Goal: Information Seeking & Learning: Understand process/instructions

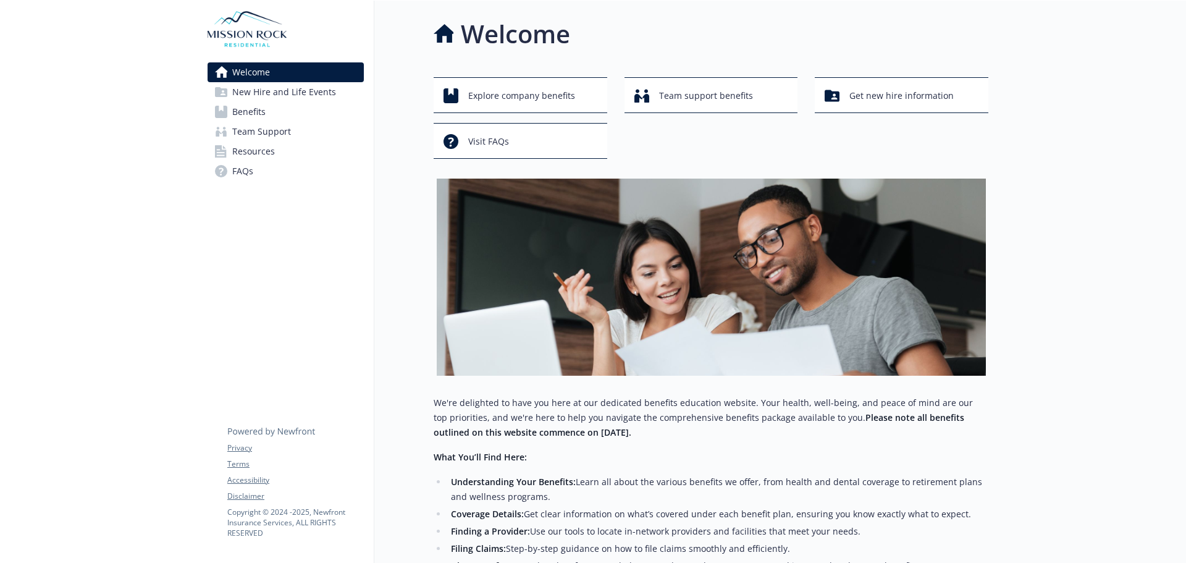
click at [256, 110] on span "Benefits" at bounding box center [248, 112] width 33 height 20
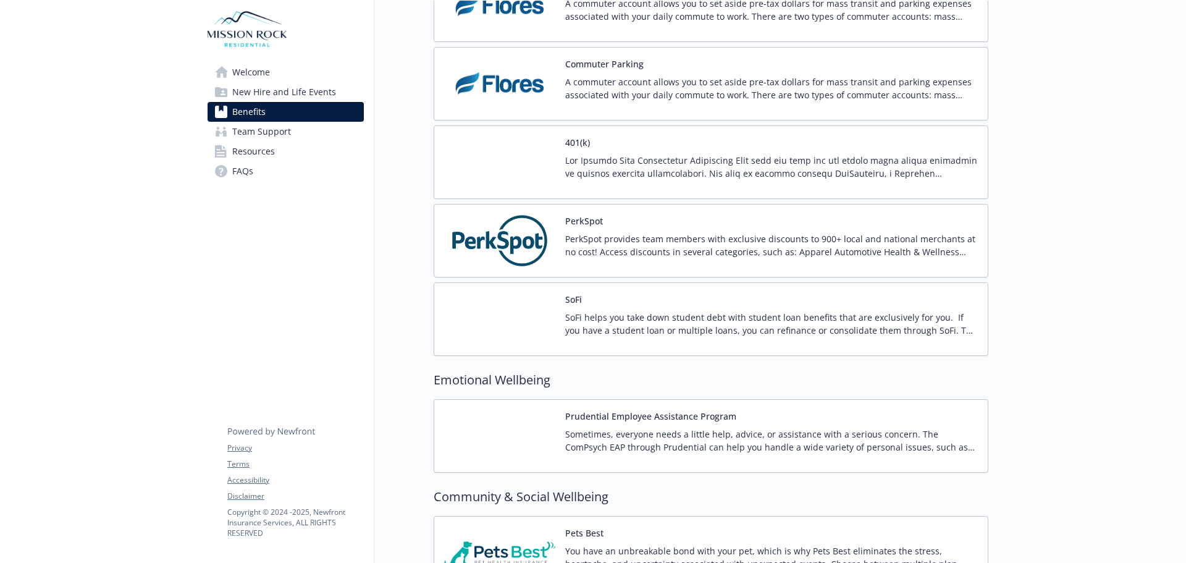
scroll to position [2224, 0]
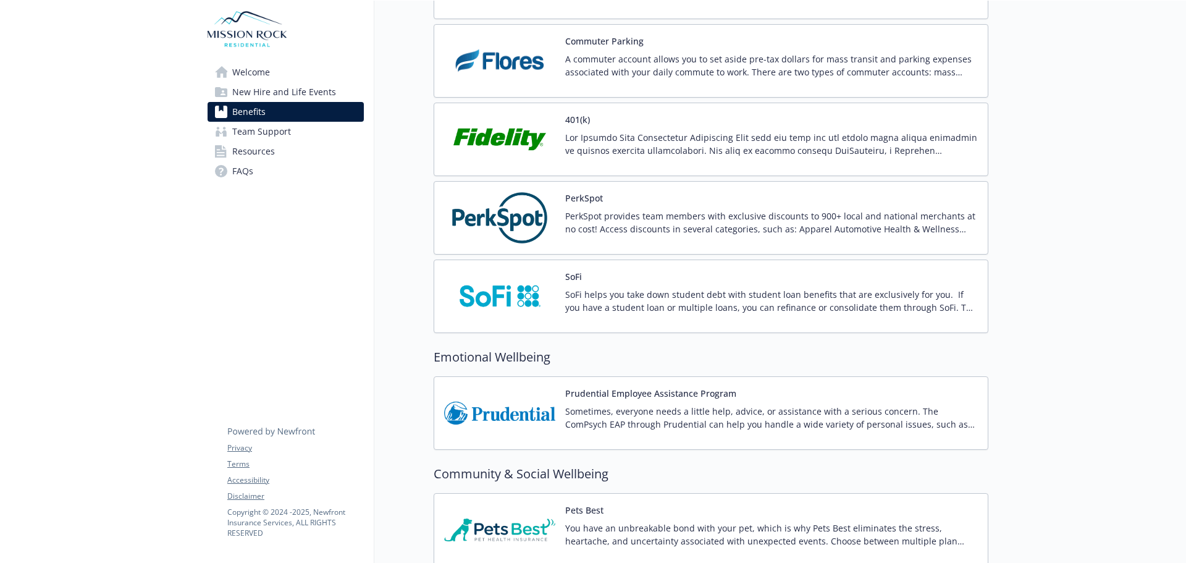
click at [505, 414] on img at bounding box center [499, 413] width 111 height 53
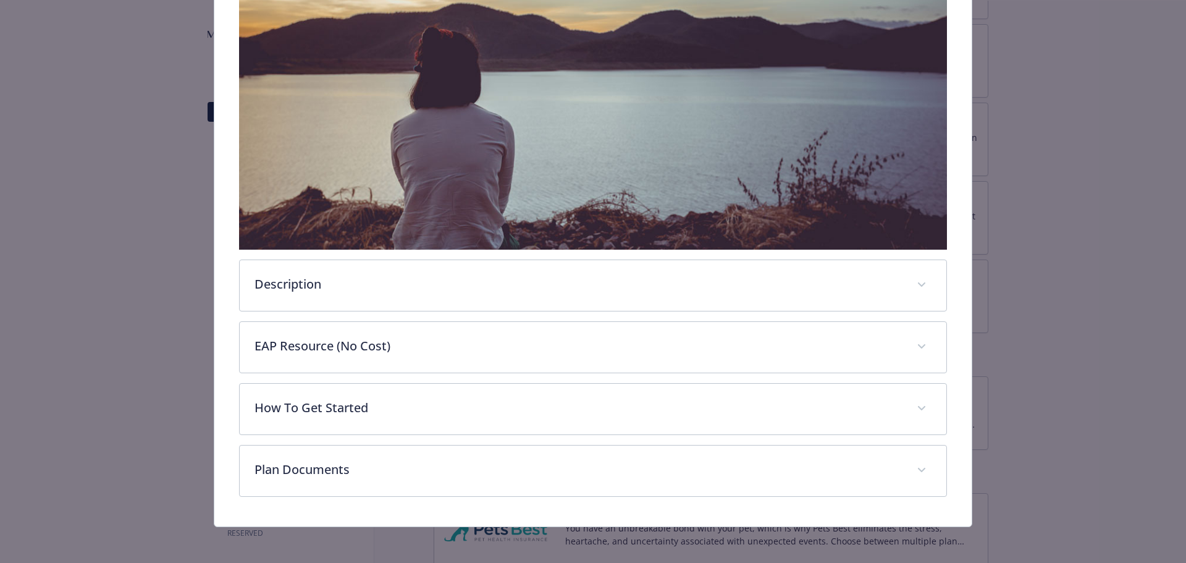
scroll to position [266, 0]
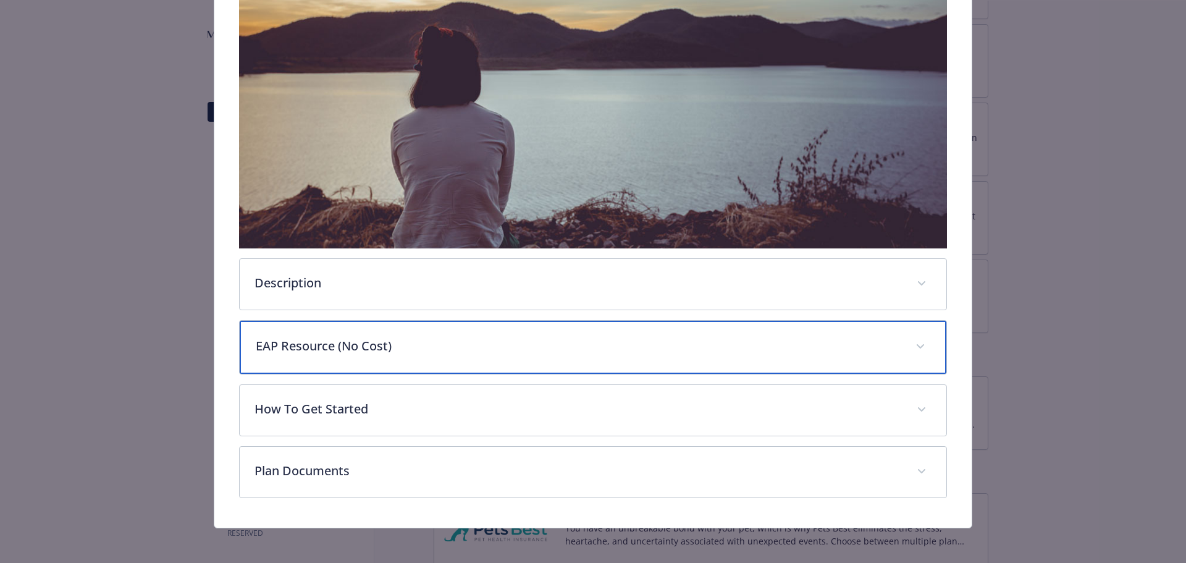
click at [313, 348] on p "EAP Resource (No Cost)" at bounding box center [579, 346] width 646 height 19
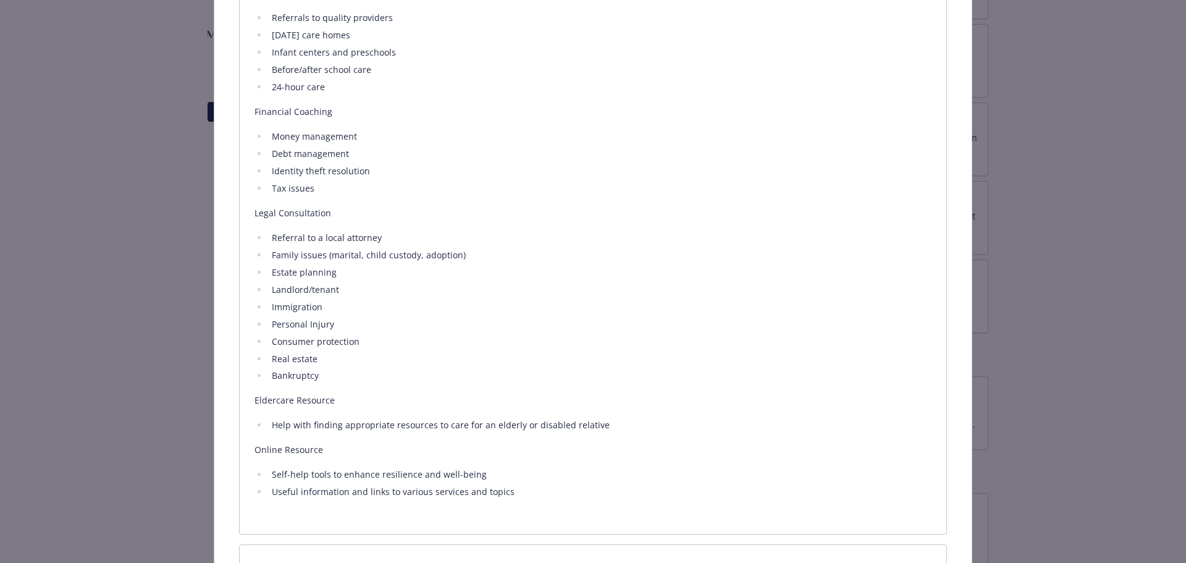
scroll to position [1008, 0]
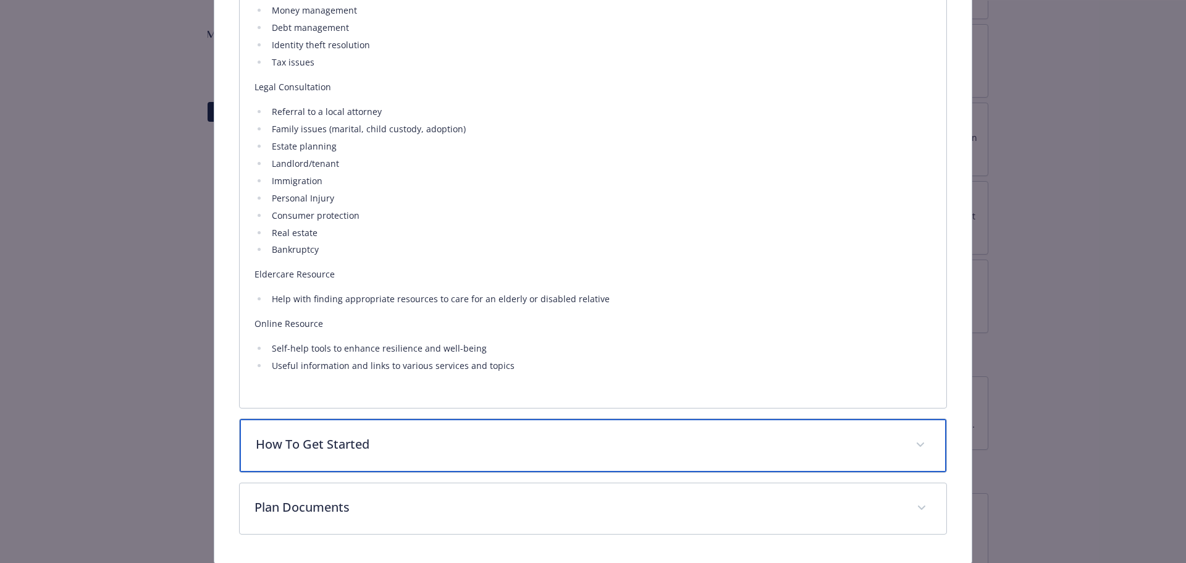
click at [512, 438] on p "How To Get Started" at bounding box center [579, 444] width 646 height 19
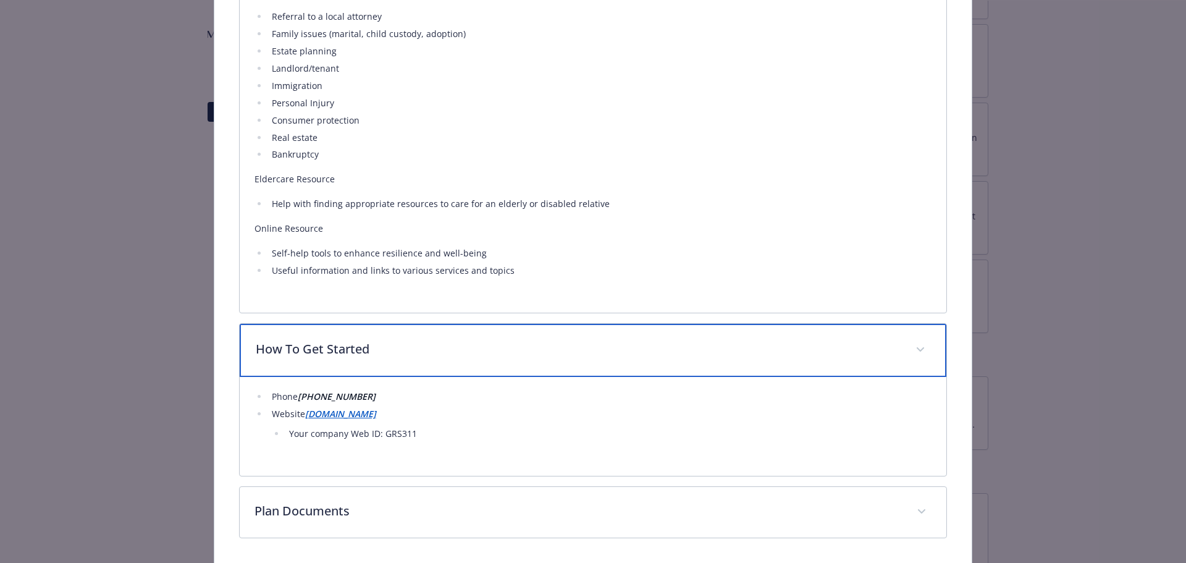
scroll to position [1129, 0]
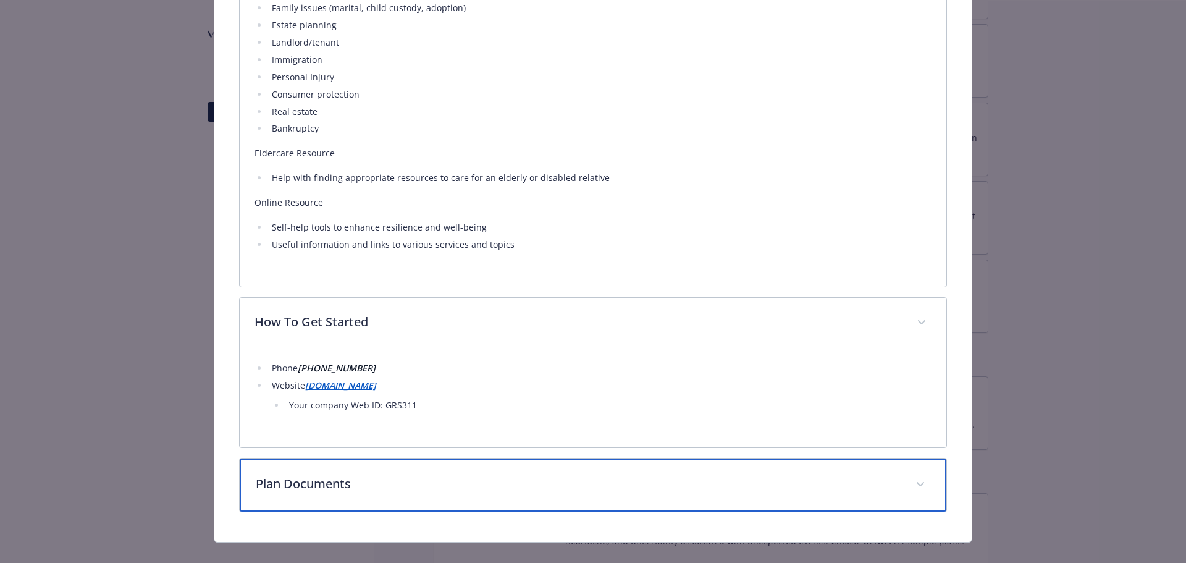
click at [487, 483] on p "Plan Documents" at bounding box center [579, 484] width 646 height 19
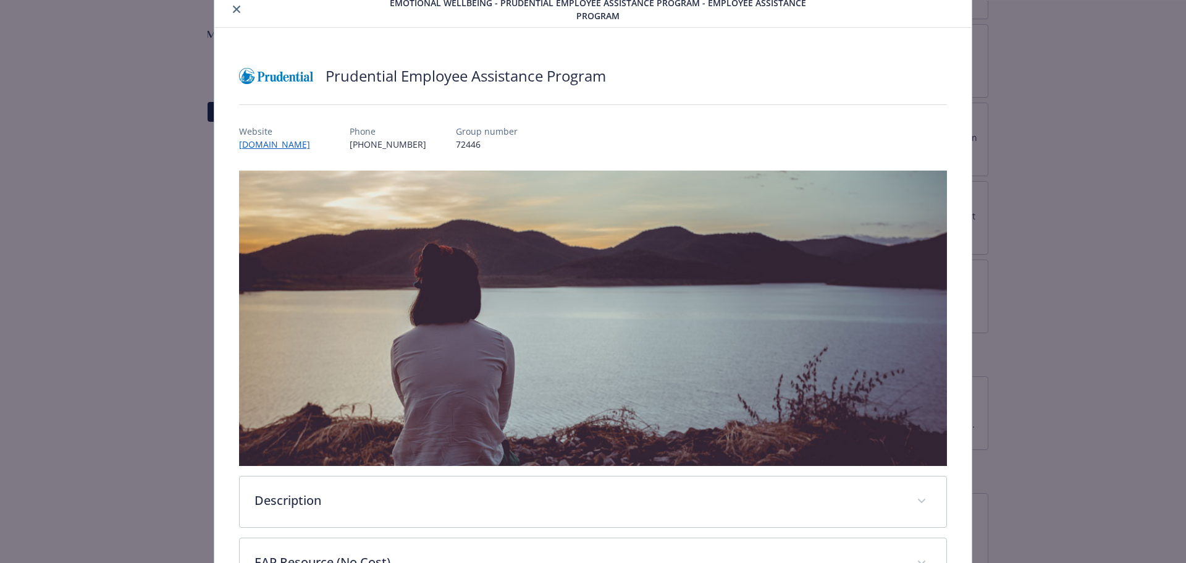
scroll to position [0, 0]
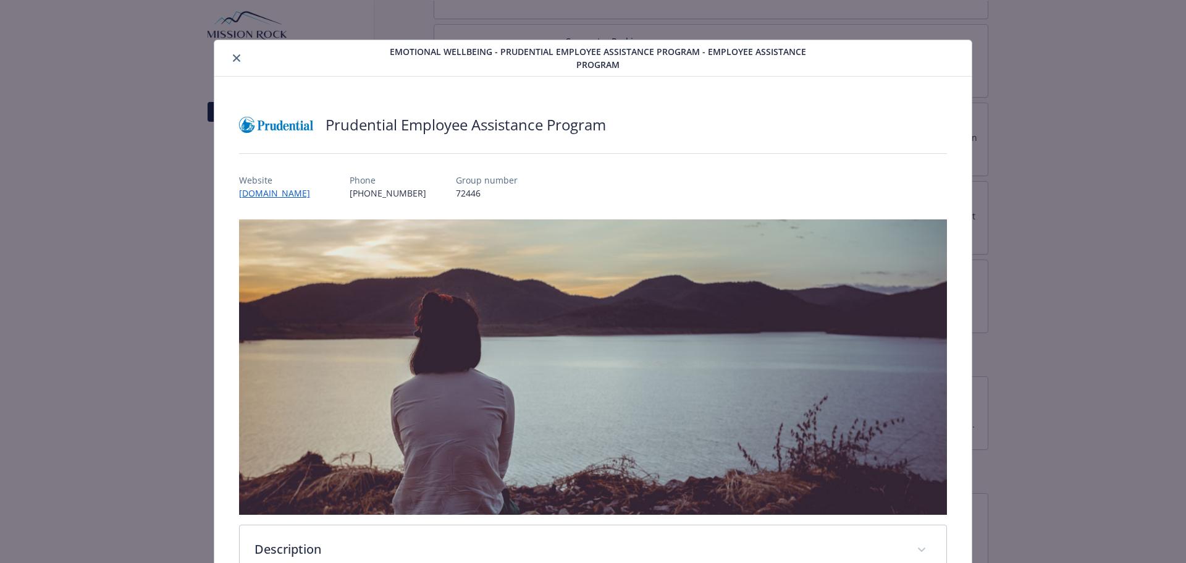
click at [233, 59] on icon "close" at bounding box center [236, 57] width 7 height 7
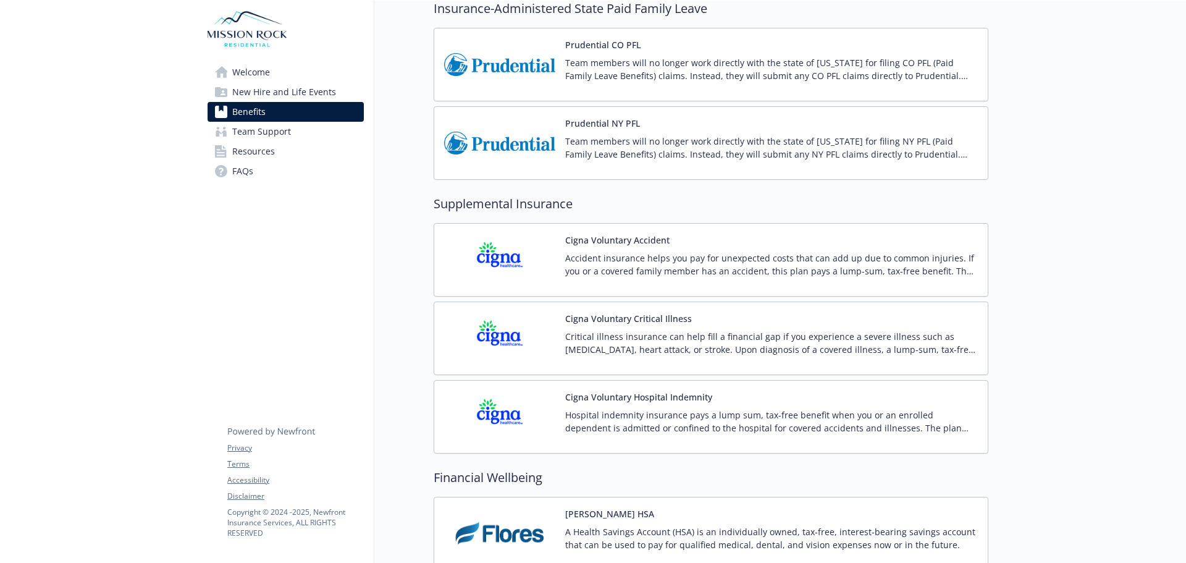
click at [489, 256] on img at bounding box center [499, 260] width 111 height 53
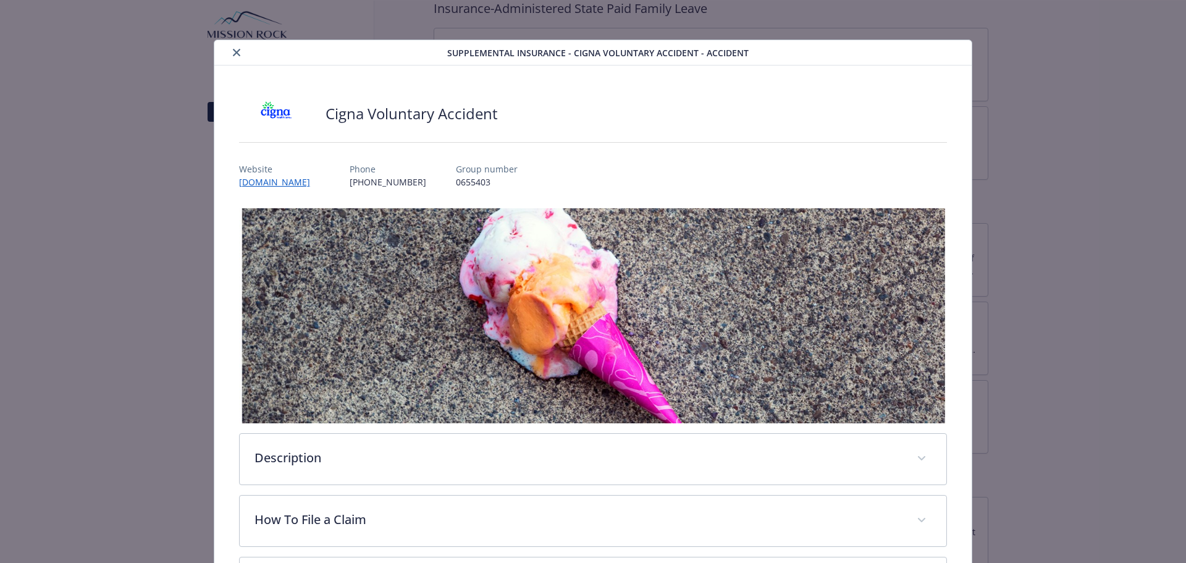
scroll to position [37, 0]
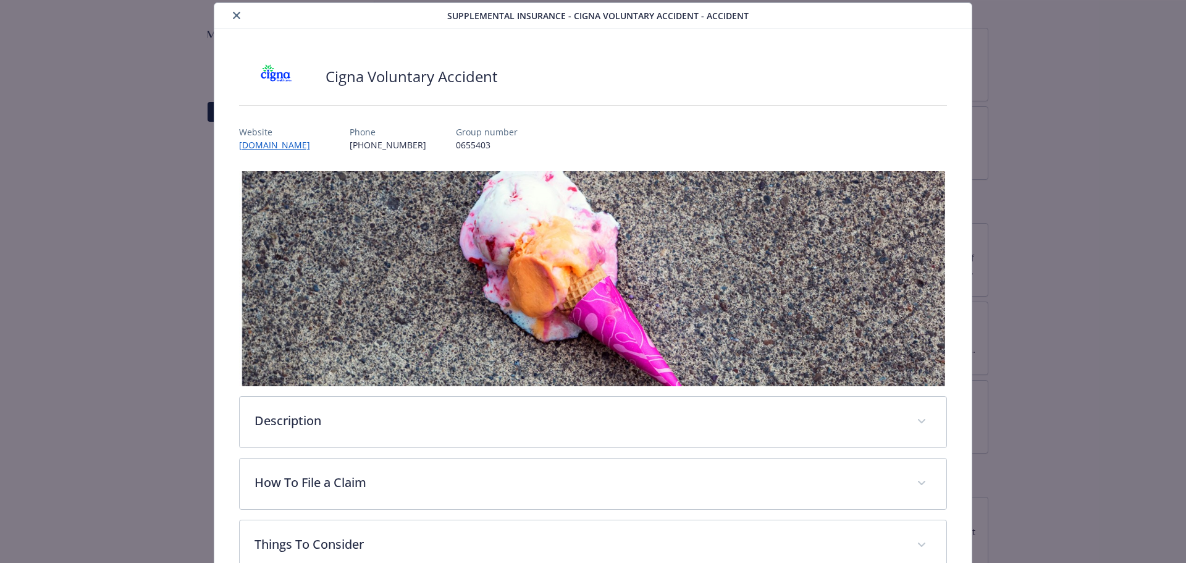
click at [233, 13] on icon "close" at bounding box center [236, 15] width 7 height 7
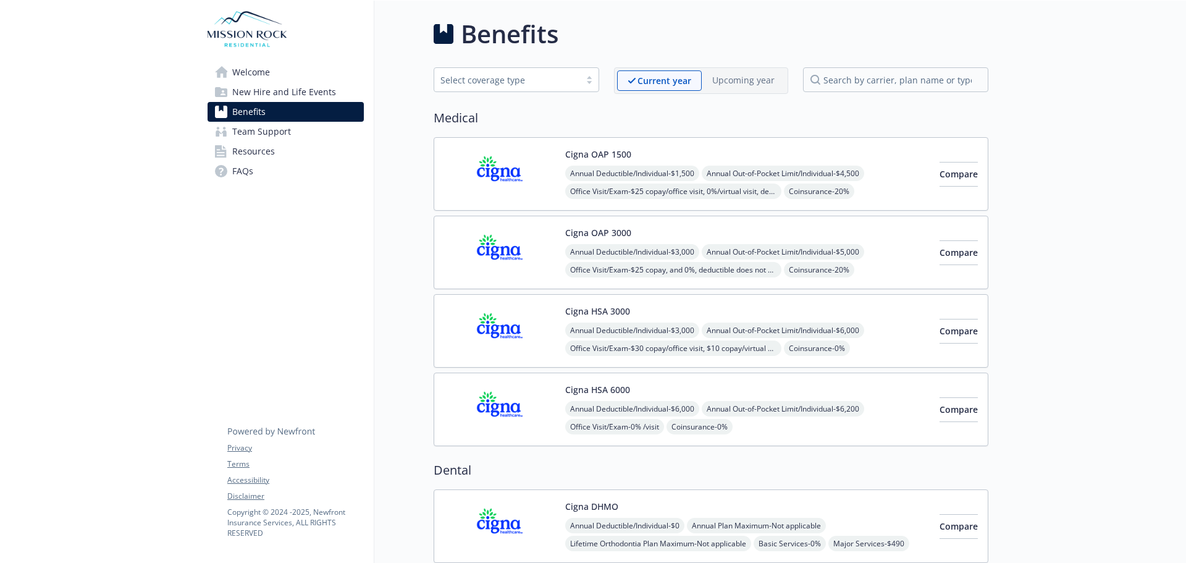
click at [515, 251] on img at bounding box center [499, 252] width 111 height 53
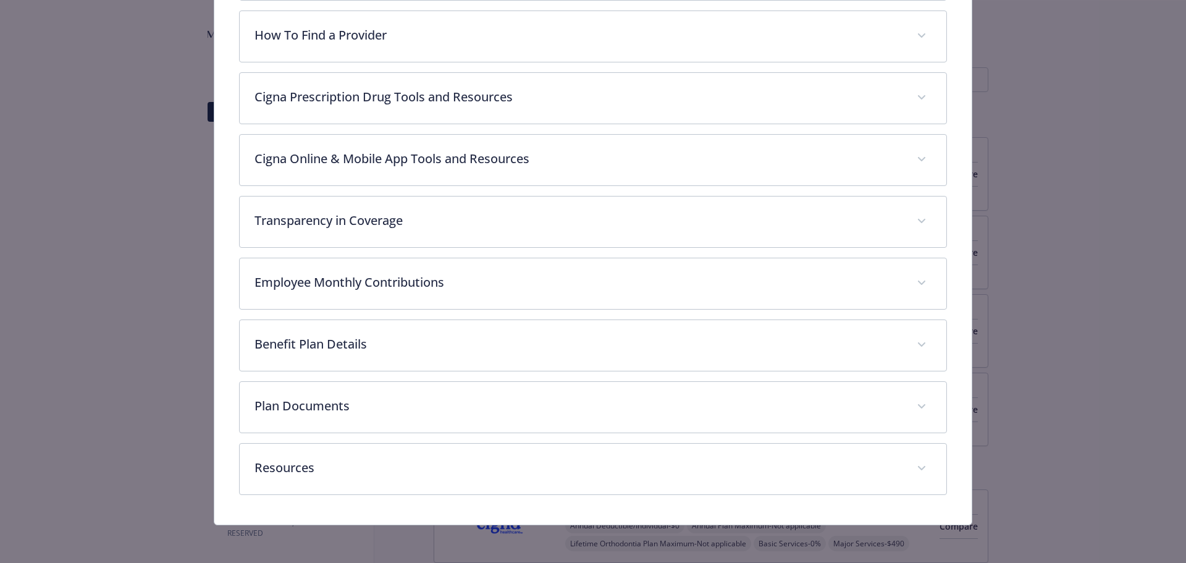
scroll to position [367, 0]
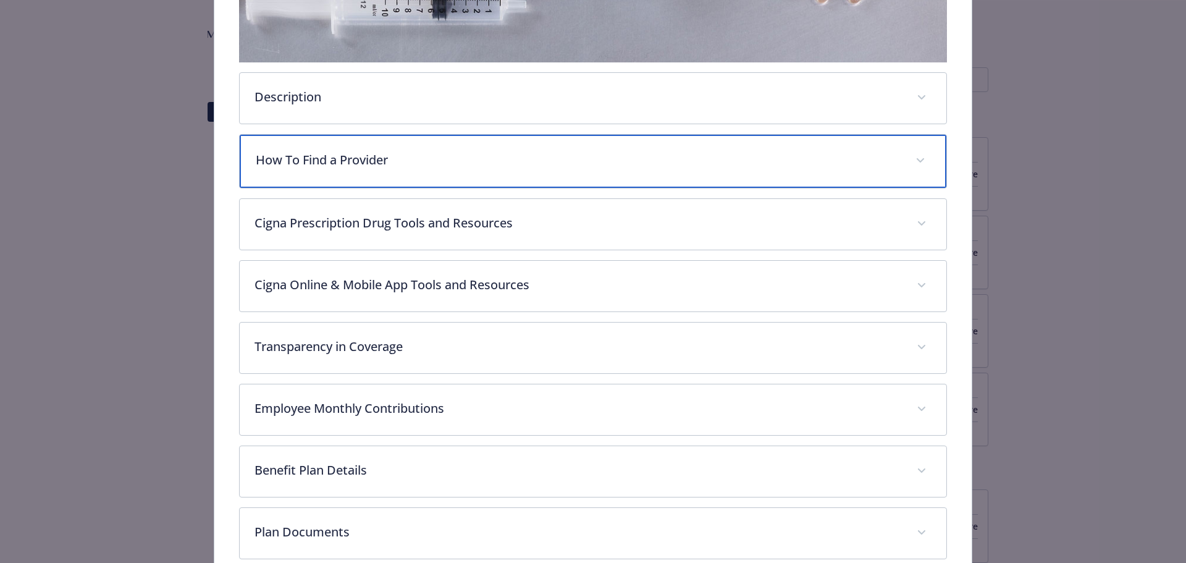
click at [281, 152] on p "How To Find a Provider" at bounding box center [579, 160] width 646 height 19
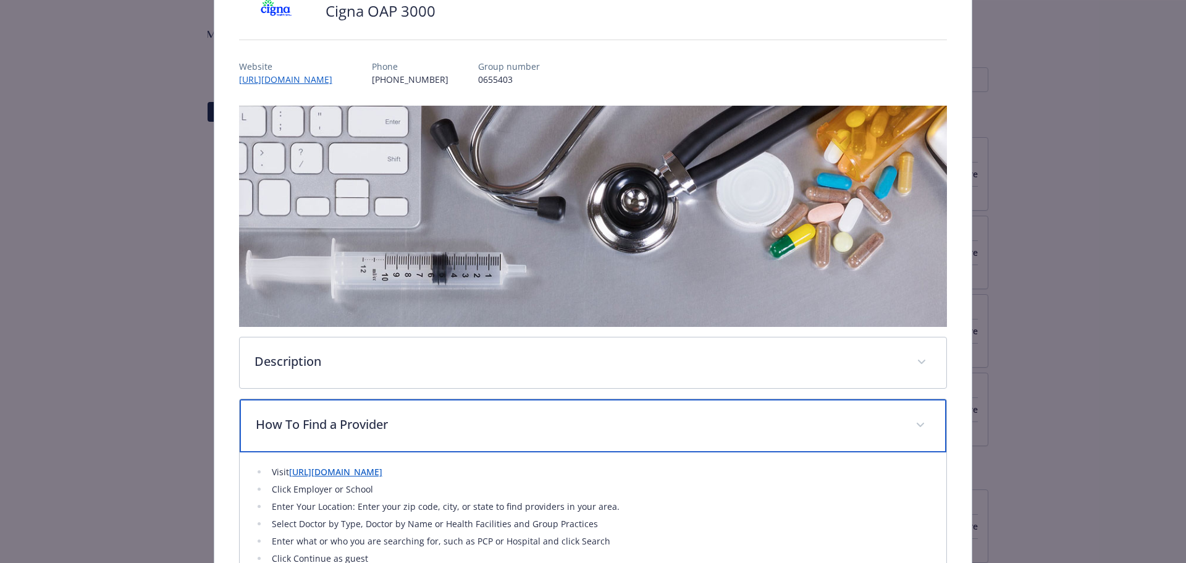
scroll to position [0, 0]
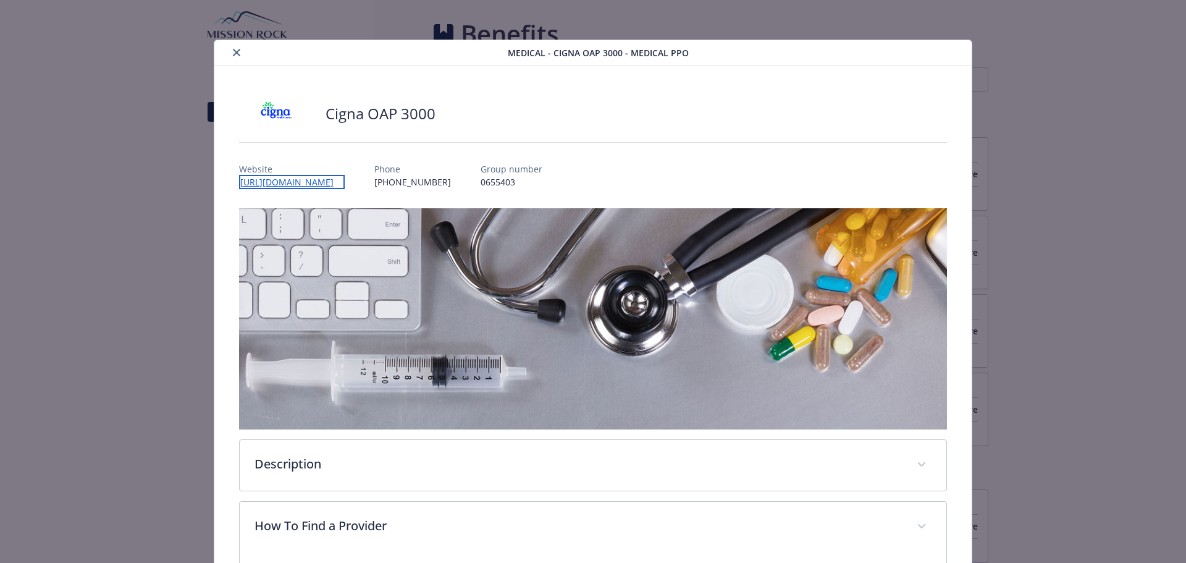
click at [254, 183] on link "[URL][DOMAIN_NAME]" at bounding box center [292, 182] width 106 height 14
click at [478, 183] on p "0655403" at bounding box center [509, 181] width 62 height 13
copy p "0655403"
